Goal: Communication & Community: Answer question/provide support

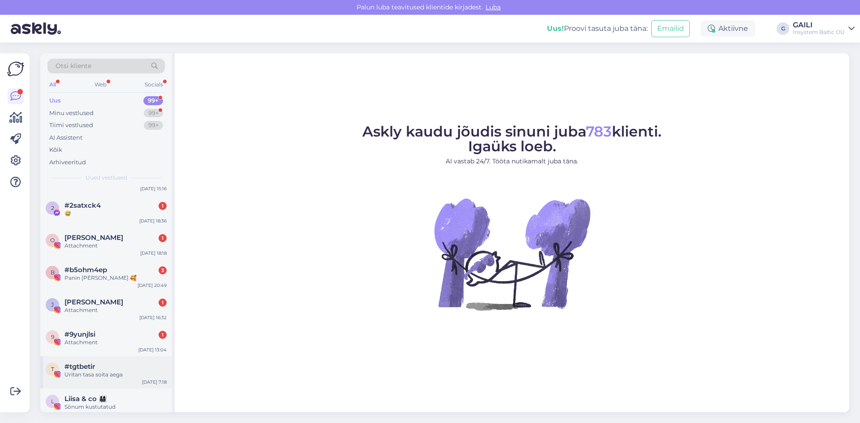
scroll to position [134, 0]
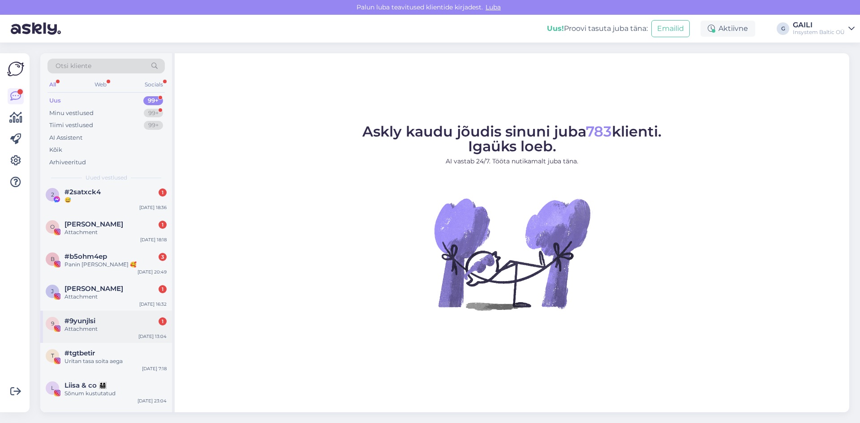
click at [109, 333] on div "Attachment" at bounding box center [115, 329] width 102 height 8
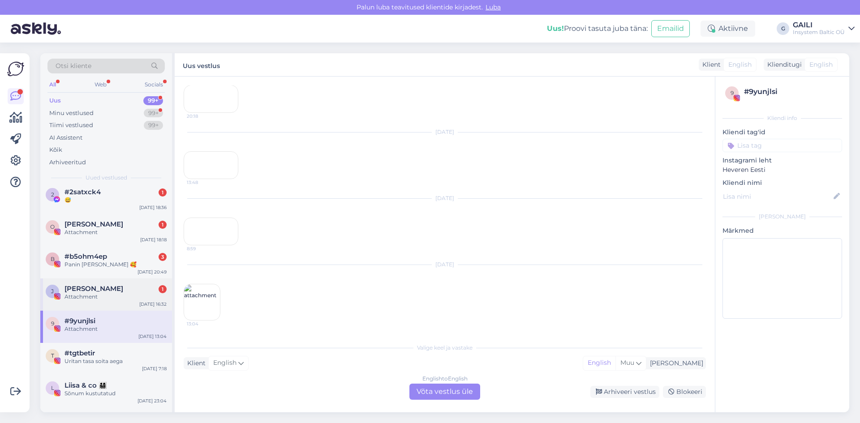
scroll to position [129, 0]
click at [103, 292] on span "[PERSON_NAME]" at bounding box center [93, 289] width 59 height 8
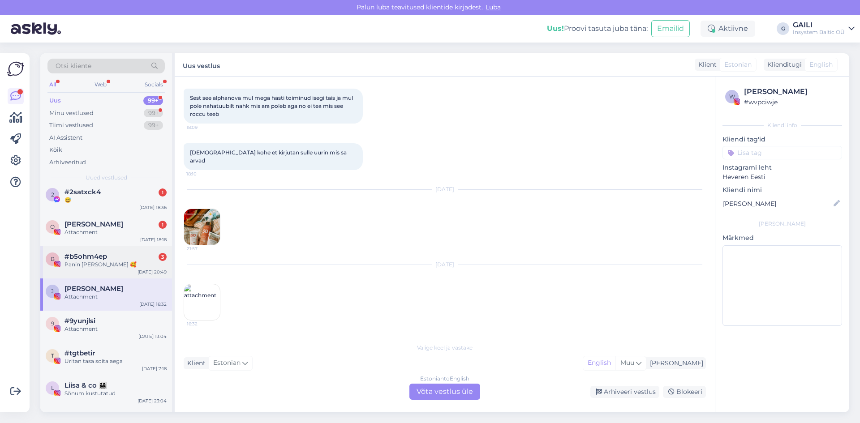
click at [99, 258] on span "#b5ohm4ep" at bounding box center [85, 257] width 43 height 8
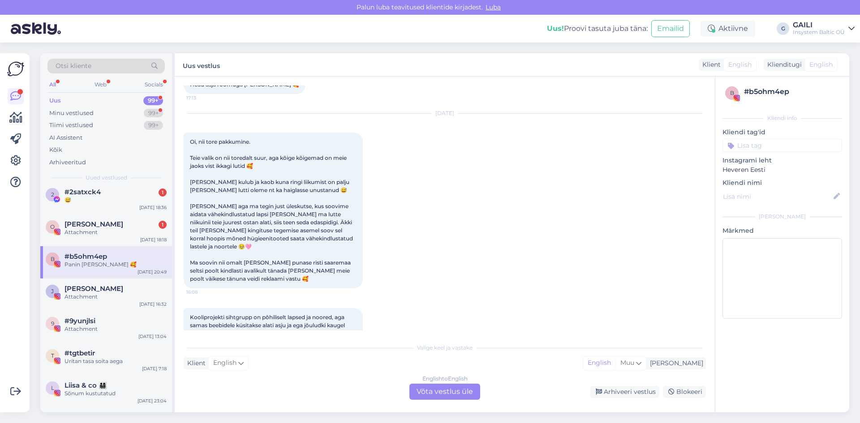
scroll to position [252, 0]
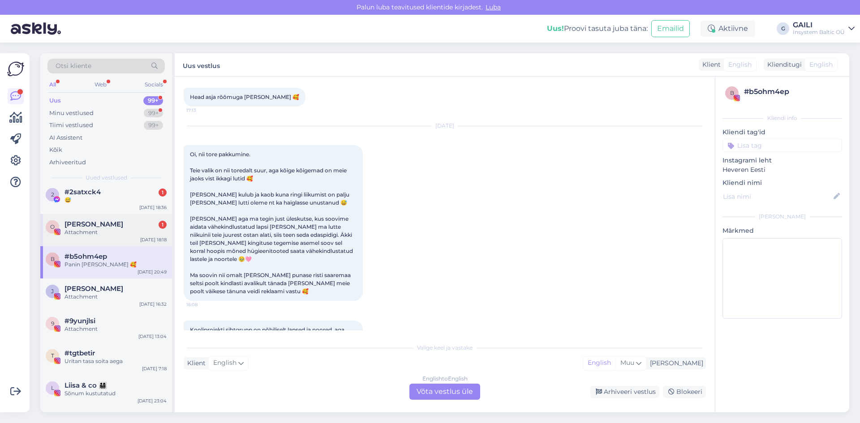
click at [101, 233] on div "Attachment" at bounding box center [115, 232] width 102 height 8
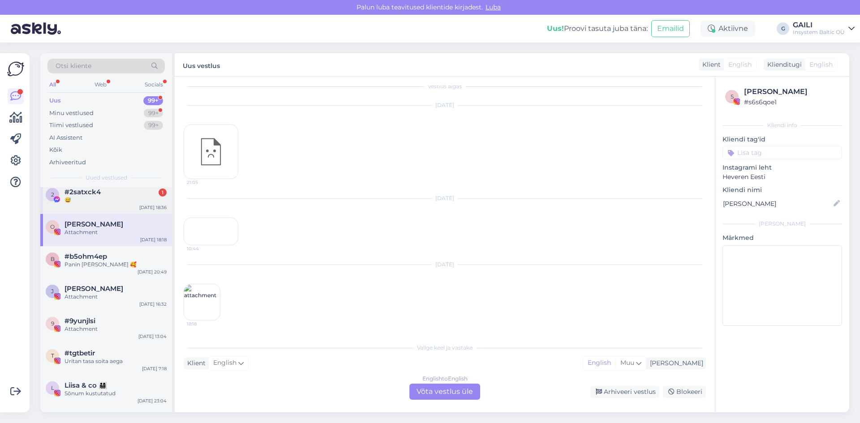
scroll to position [35, 0]
click at [102, 198] on div "😅" at bounding box center [115, 200] width 102 height 8
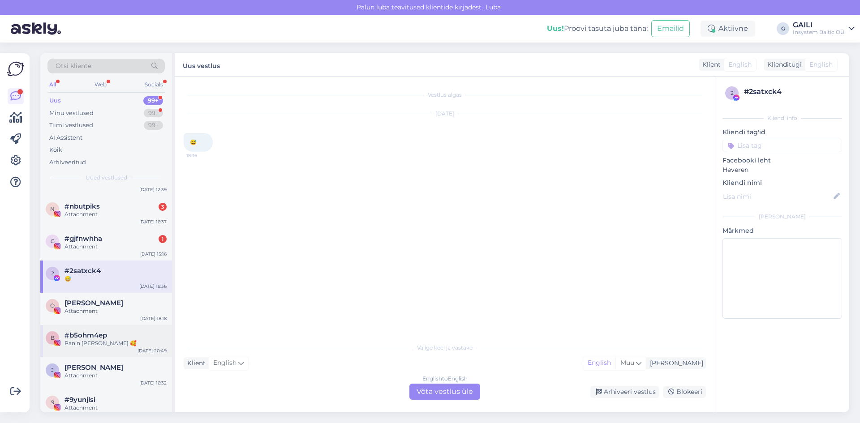
scroll to position [45, 0]
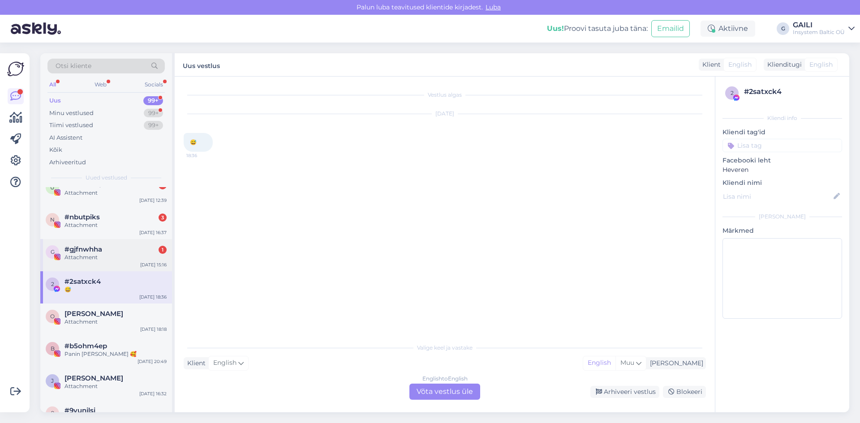
click at [112, 258] on div "Attachment" at bounding box center [115, 257] width 102 height 8
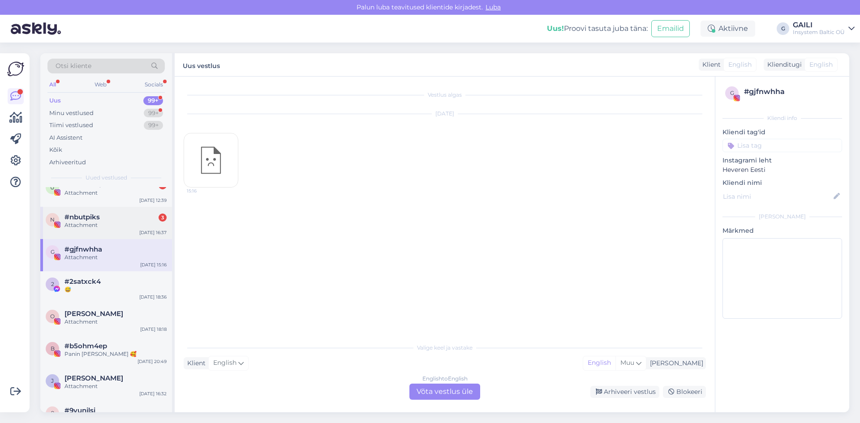
click at [104, 219] on div "#nbutpiks 3" at bounding box center [115, 217] width 102 height 8
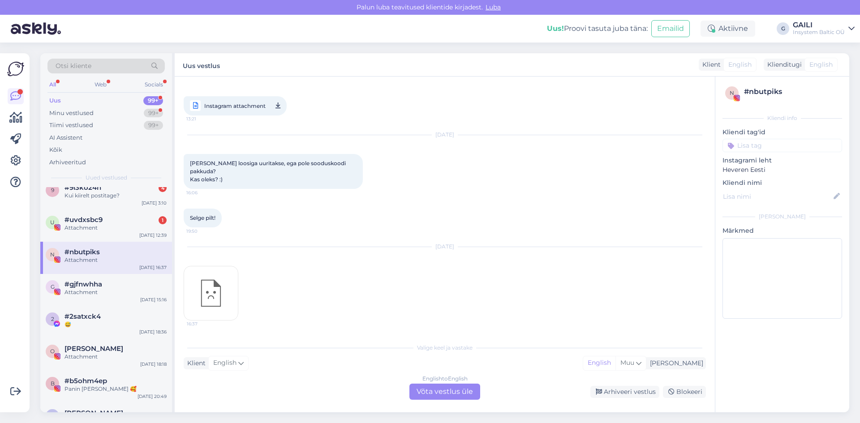
scroll to position [0, 0]
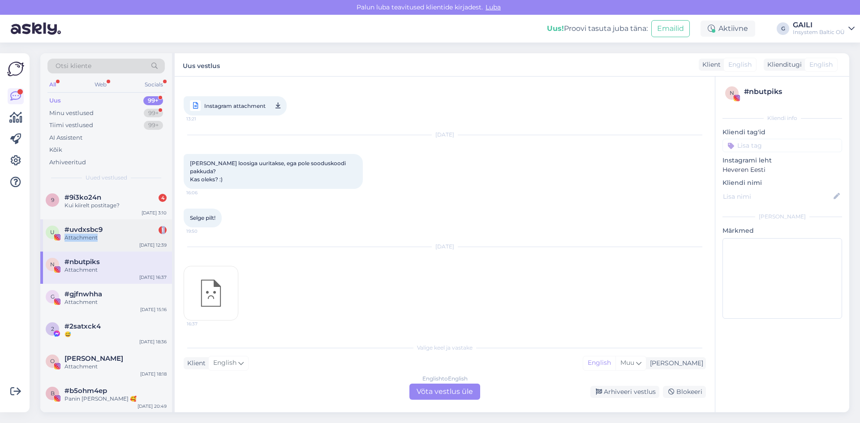
click at [101, 234] on div "#uvdxsbc9 1 Attachment" at bounding box center [115, 234] width 102 height 16
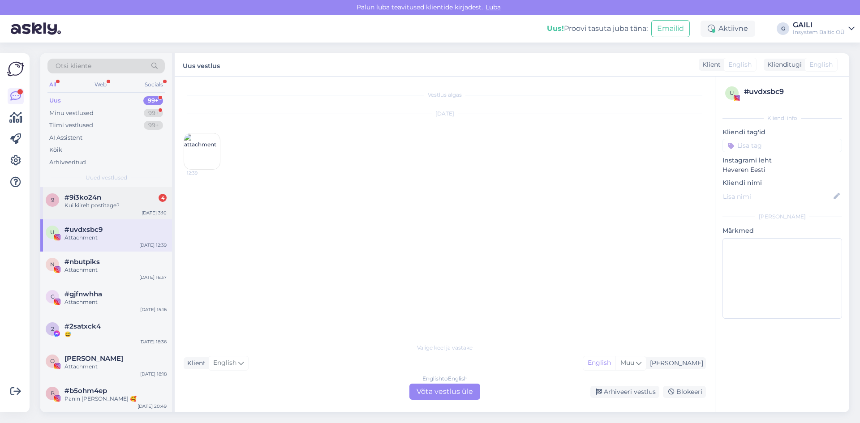
click at [106, 204] on div "Kui kiirelt postitage?" at bounding box center [115, 205] width 102 height 8
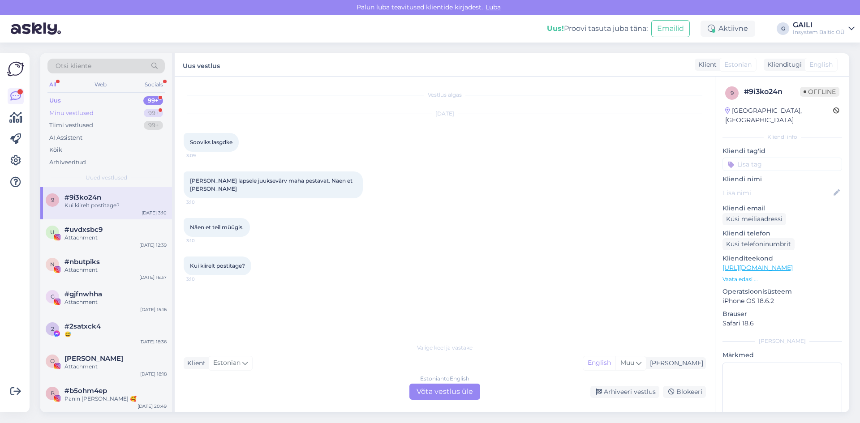
click at [74, 113] on div "Minu vestlused" at bounding box center [71, 113] width 44 height 9
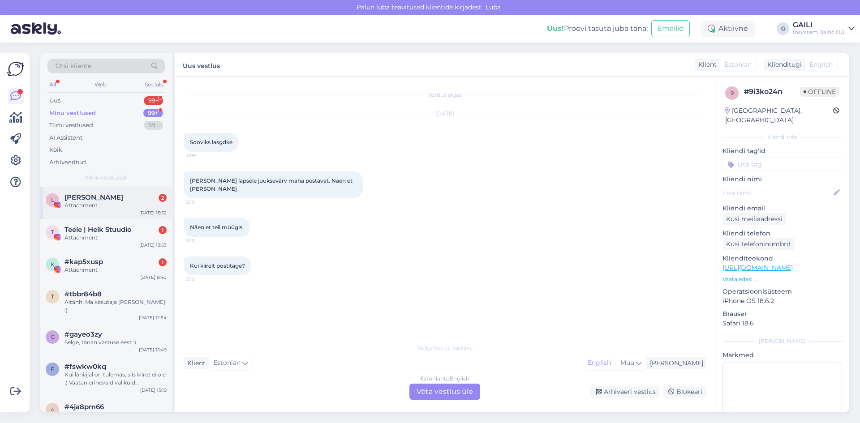
click at [95, 199] on div "[PERSON_NAME] 2" at bounding box center [115, 197] width 102 height 8
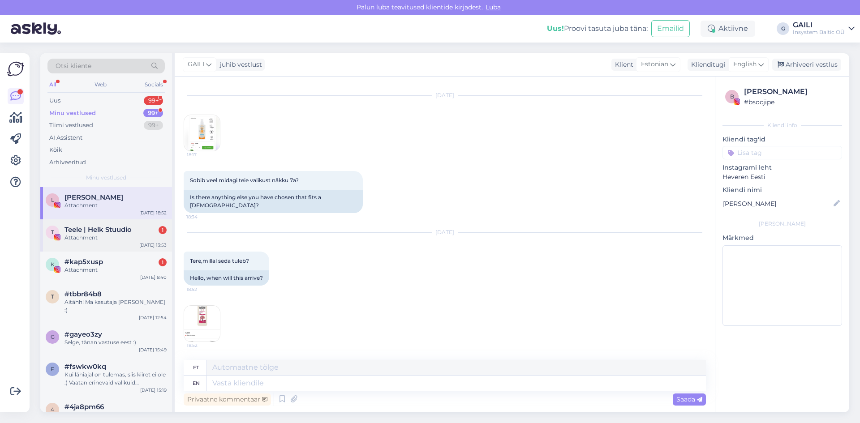
click at [102, 237] on div "Attachment" at bounding box center [115, 238] width 102 height 8
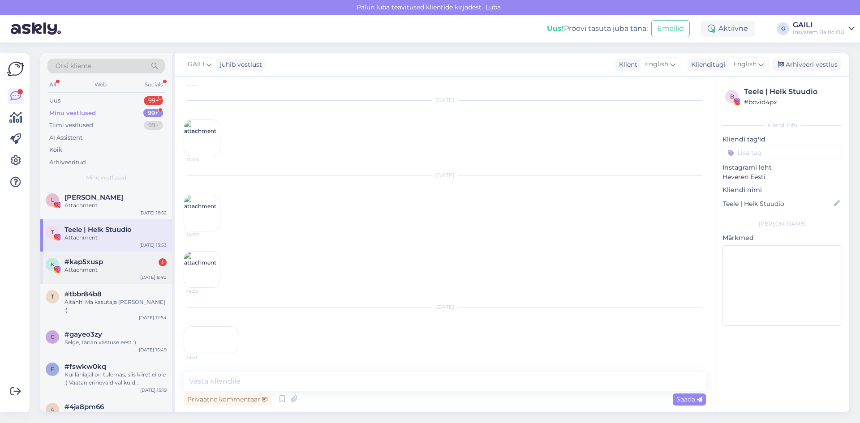
click at [106, 266] on div "#kap5xusp 1" at bounding box center [115, 262] width 102 height 8
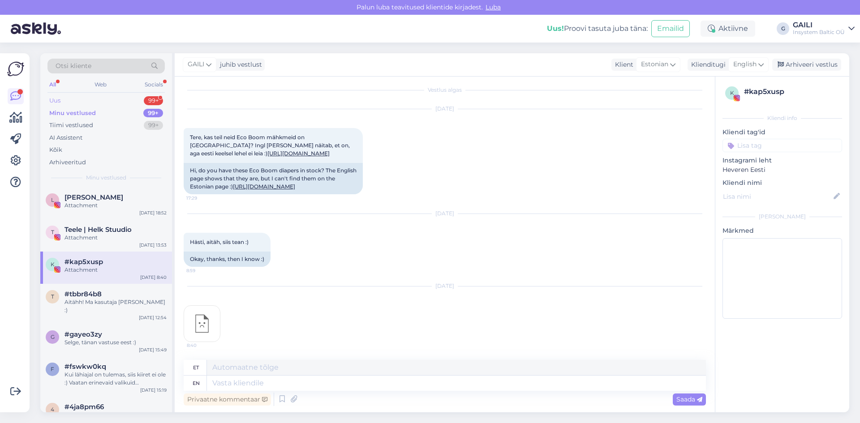
click at [78, 96] on div "Uus 99+" at bounding box center [105, 100] width 117 height 13
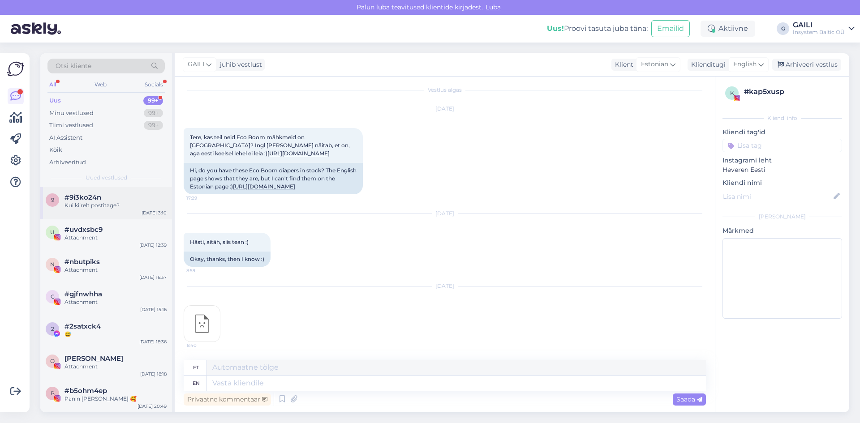
click at [99, 206] on div "Kui kiirelt postitage?" at bounding box center [115, 205] width 102 height 8
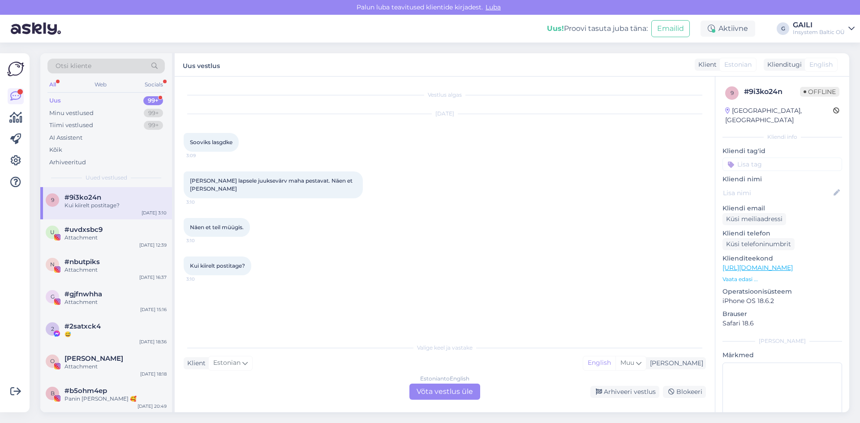
click at [463, 389] on div "Estonian to English Võta vestlus üle" at bounding box center [444, 392] width 71 height 16
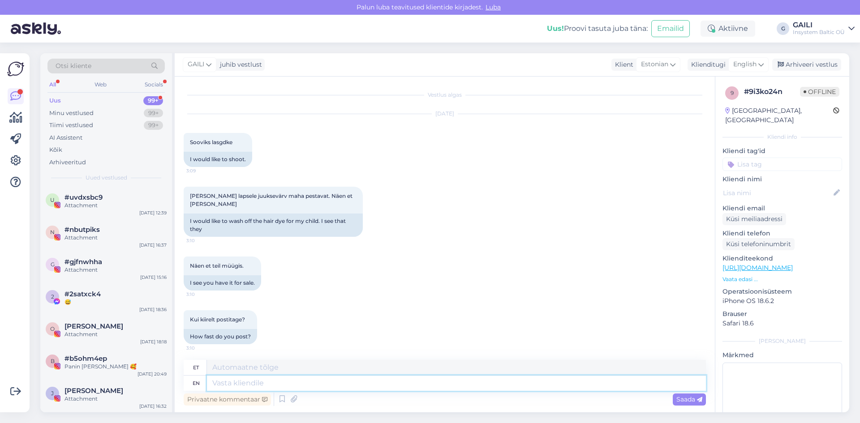
click at [281, 386] on textarea at bounding box center [456, 383] width 499 height 15
type textarea "Tere."
type textarea "Tere. [PERSON_NAME]"
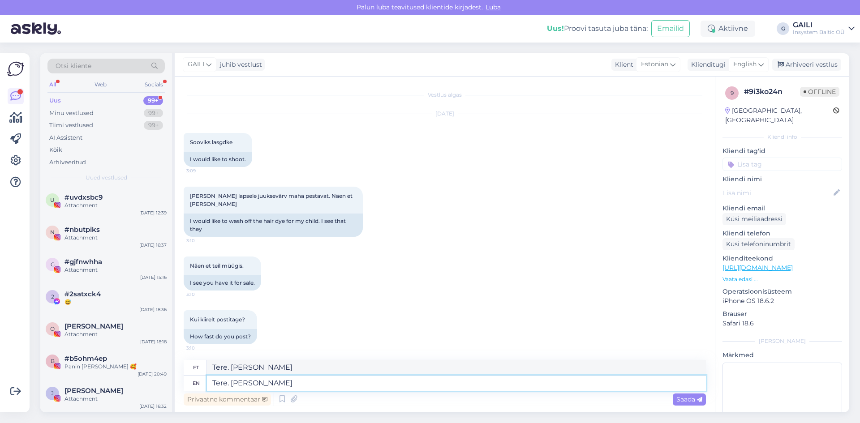
type textarea "Tere. [PERSON_NAME]"
type textarea "Tere. Kui [PERSON_NAME] t"
type textarea "Tere. Kui tee [PERSON_NAME]"
type textarea "Tere. Kui [PERSON_NAME] tellimuse"
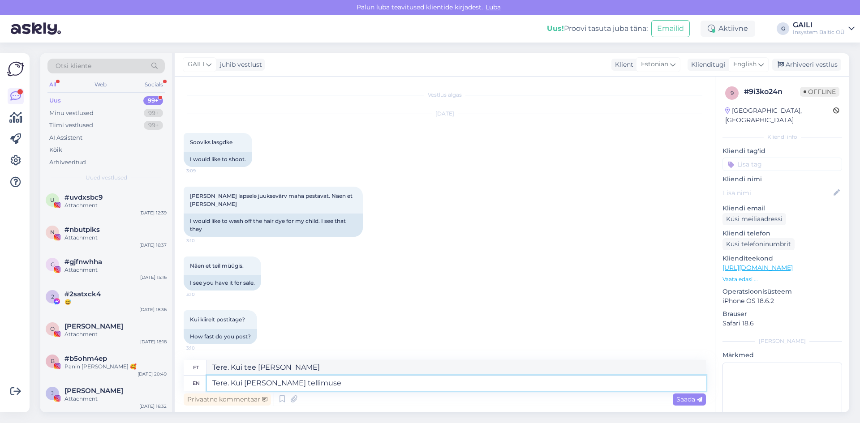
type textarea "Tere. Kui [PERSON_NAME] tellimuse"
type textarea "Tere. Kui [PERSON_NAME] tellimuse siis"
type textarea "Tere. Kui [PERSON_NAME] tellimuse siis homme pa"
type textarea "Tere. Kui [PERSON_NAME] tellimuse siis homme"
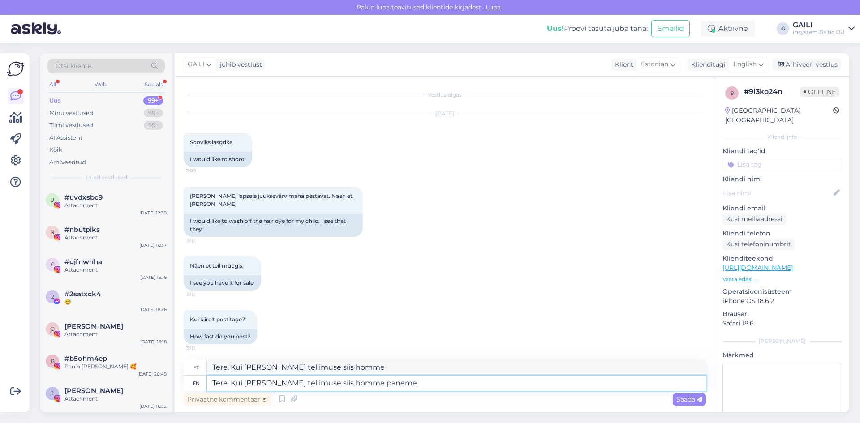
type textarea "Tere. Kui [PERSON_NAME] tellimuse siis homme paneme"
click at [636, 194] on div "[PERSON_NAME] lapsele juuksevärv maha pestavat. [PERSON_NAME] et [PERSON_NAME] …" at bounding box center [445, 212] width 522 height 70
click at [402, 384] on textarea "Tere. Kui [PERSON_NAME] tellimuse siis homme paneme" at bounding box center [456, 383] width 499 height 15
type textarea "Tere. Kui [PERSON_NAME] tellimuse siis homme paneme juba te"
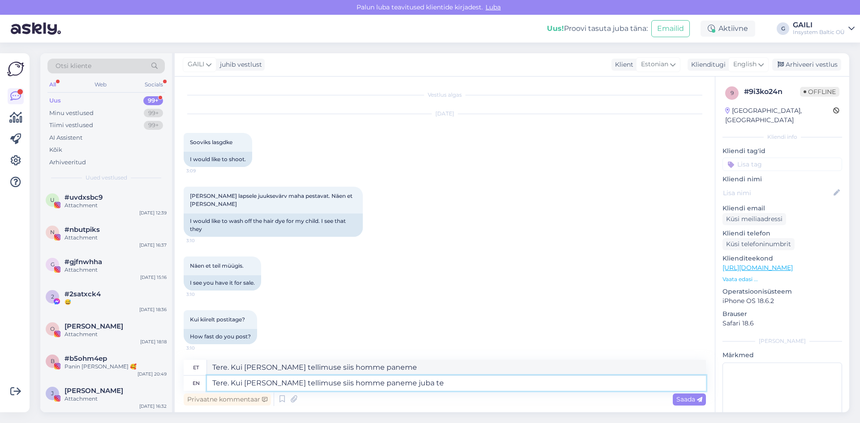
type textarea "Tere. Kui [PERSON_NAME] tellimuse siis homme paneme juba"
type textarea "Tere. Kui [PERSON_NAME] tellimuse siis homme paneme juba [PERSON_NAME] :"
type textarea "Tere. Kui [PERSON_NAME] tellimuse siis homme paneme juba [PERSON_NAME]"
type textarea "Tere. Kui [PERSON_NAME] tellimuse siis homme paneme juba [PERSON_NAME] :)"
type textarea "Tere. Kui [PERSON_NAME] tellimuse siis homme paneme juba tee :)"
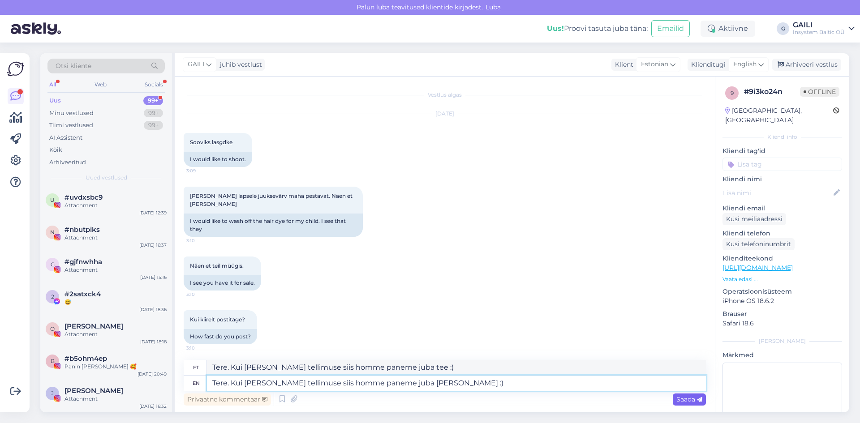
type textarea "Tere. Kui [PERSON_NAME] tellimuse siis homme paneme juba [PERSON_NAME] :)"
drag, startPoint x: 691, startPoint y: 402, endPoint x: 722, endPoint y: 406, distance: 31.7
click at [691, 402] on span "Saada" at bounding box center [689, 399] width 26 height 8
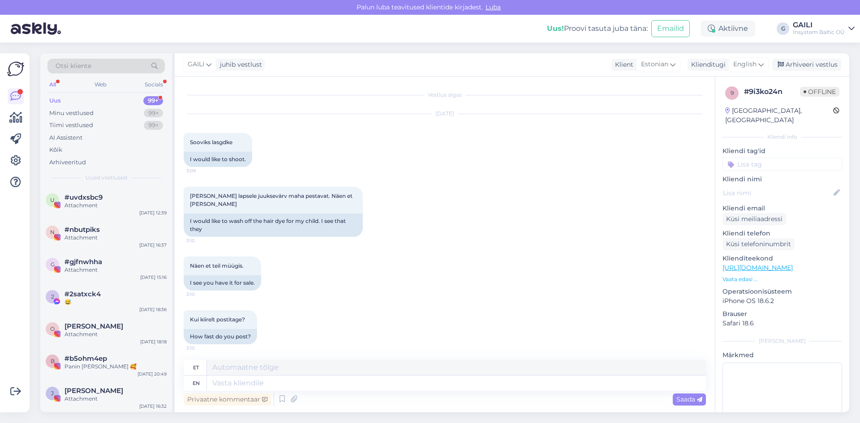
scroll to position [56, 0]
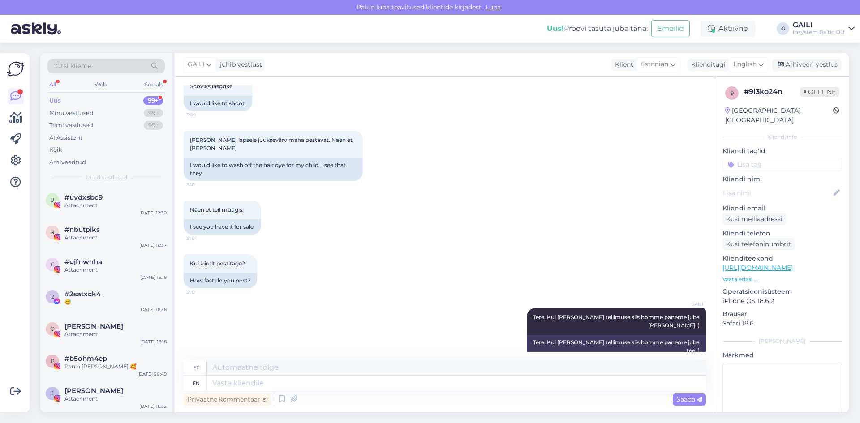
click at [64, 100] on div "Uus 99+" at bounding box center [105, 100] width 117 height 13
